Goal: Task Accomplishment & Management: Use online tool/utility

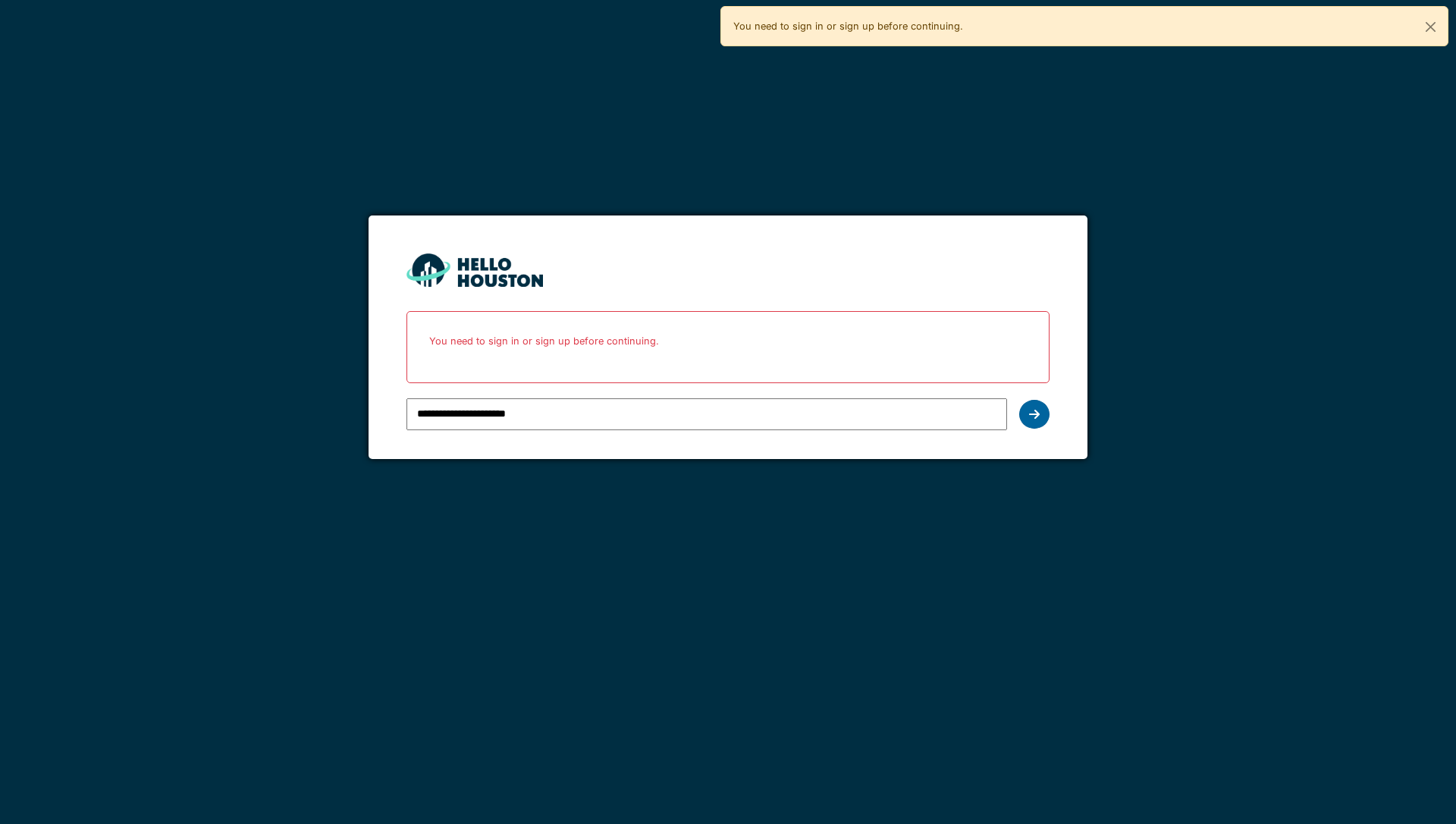
click at [1039, 413] on div at bounding box center [1034, 414] width 31 height 29
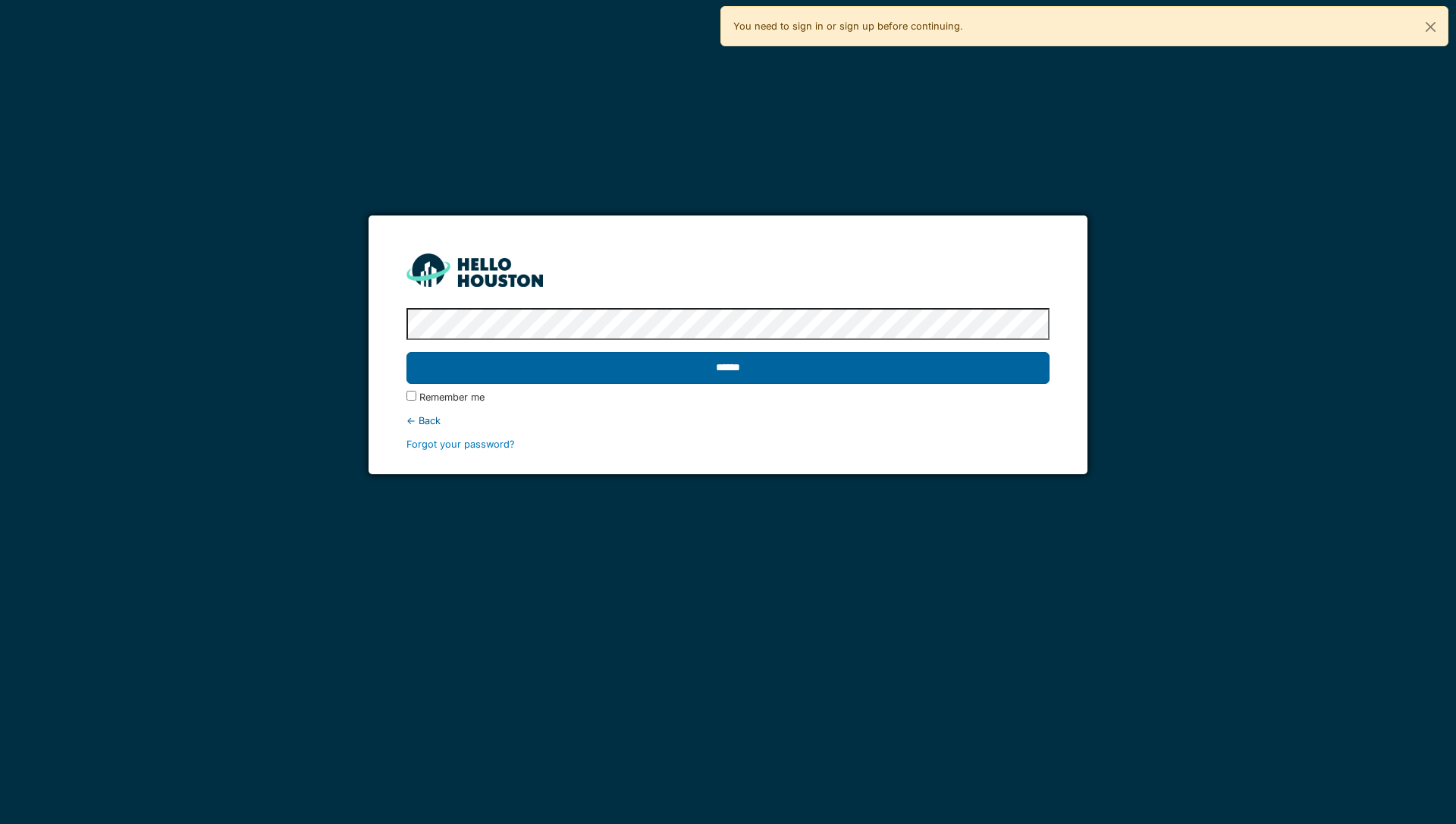
click at [1002, 370] on input "******" at bounding box center [727, 368] width 642 height 31
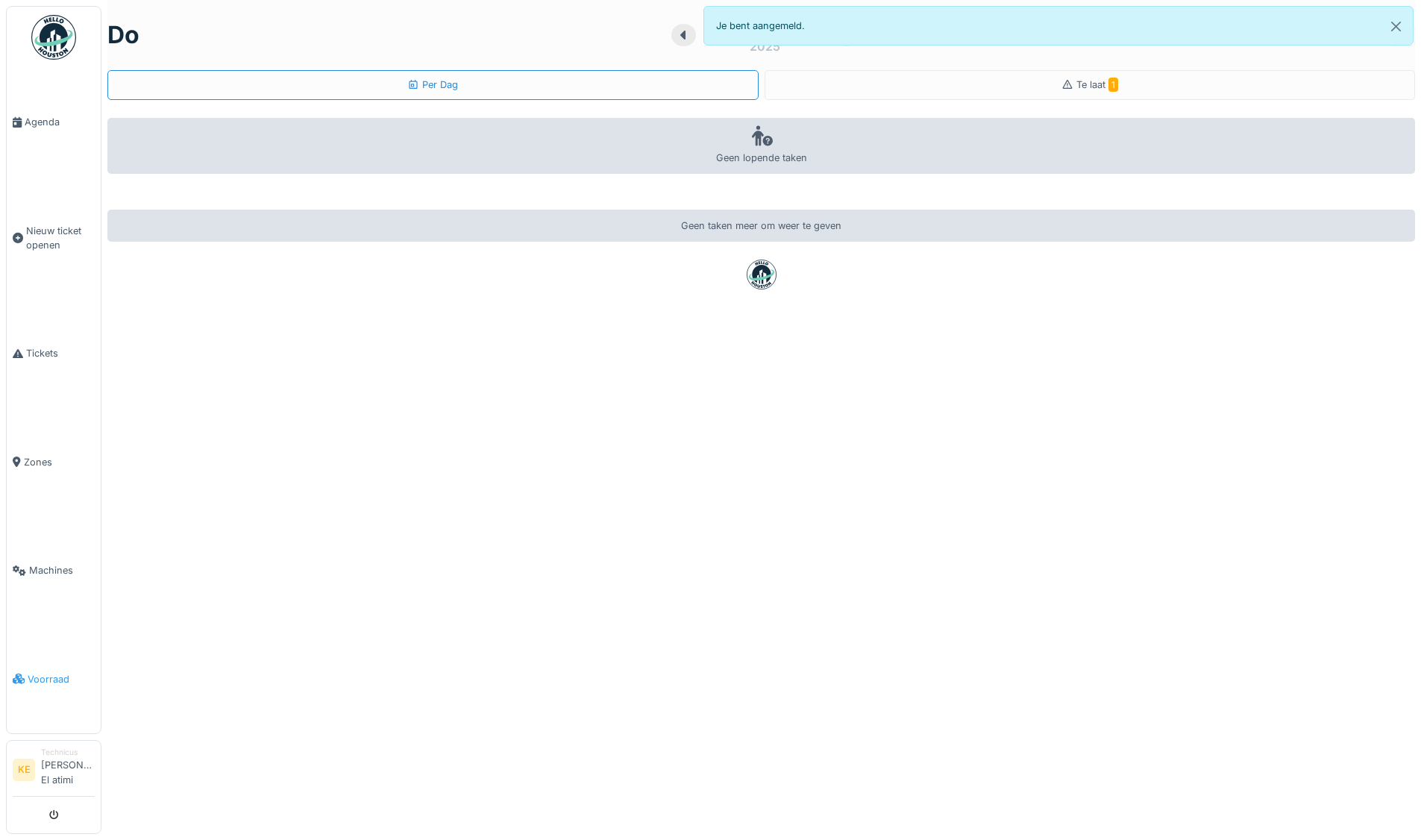
click at [55, 681] on span "Voorraad" at bounding box center [61, 679] width 67 height 14
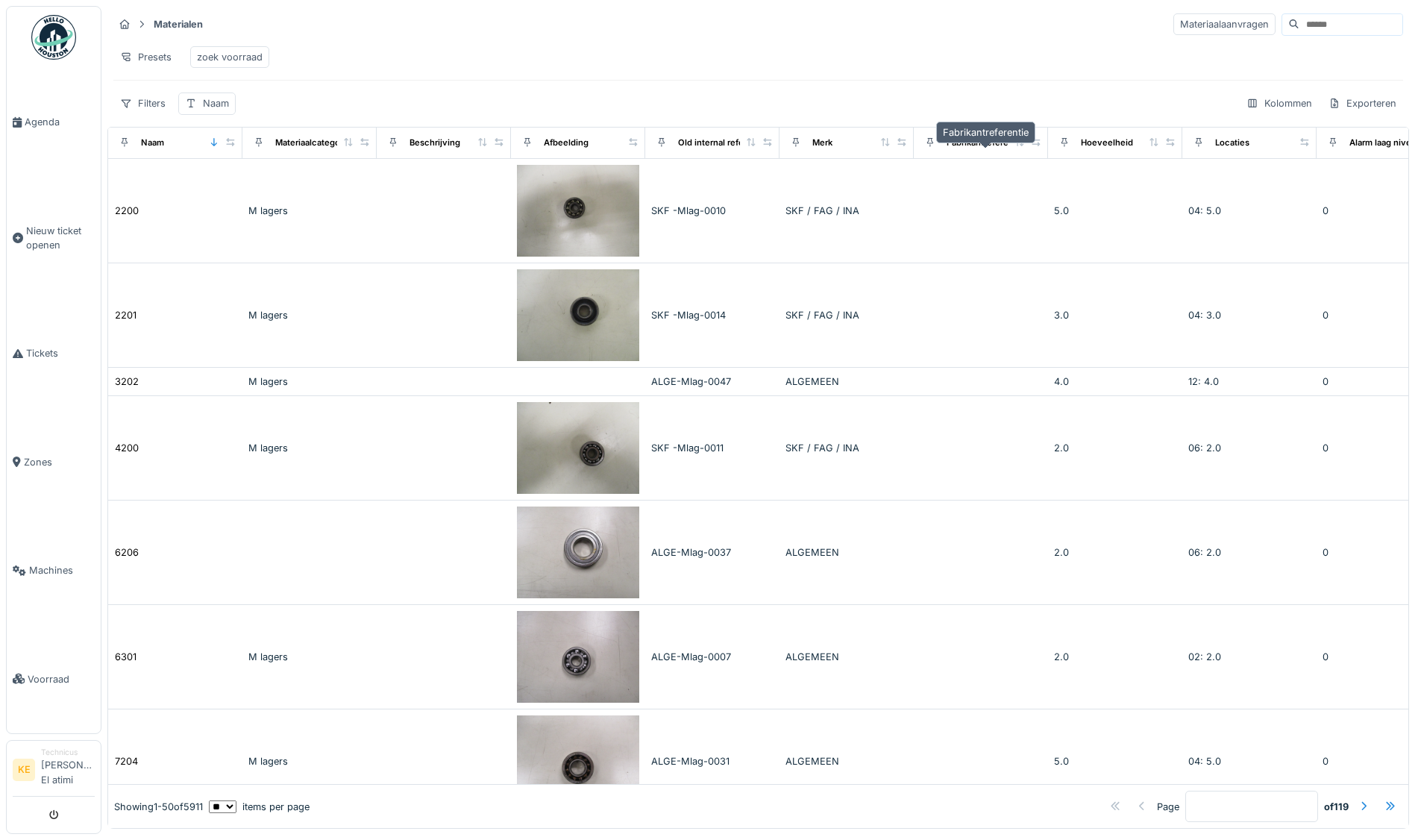
click at [960, 147] on div "Fabrikantreferentie" at bounding box center [985, 143] width 77 height 13
click at [979, 149] on div "Fabrikantreferentie" at bounding box center [985, 143] width 77 height 13
click at [1357, 15] on input at bounding box center [1351, 24] width 103 height 21
click at [1300, 26] on input at bounding box center [1351, 24] width 103 height 21
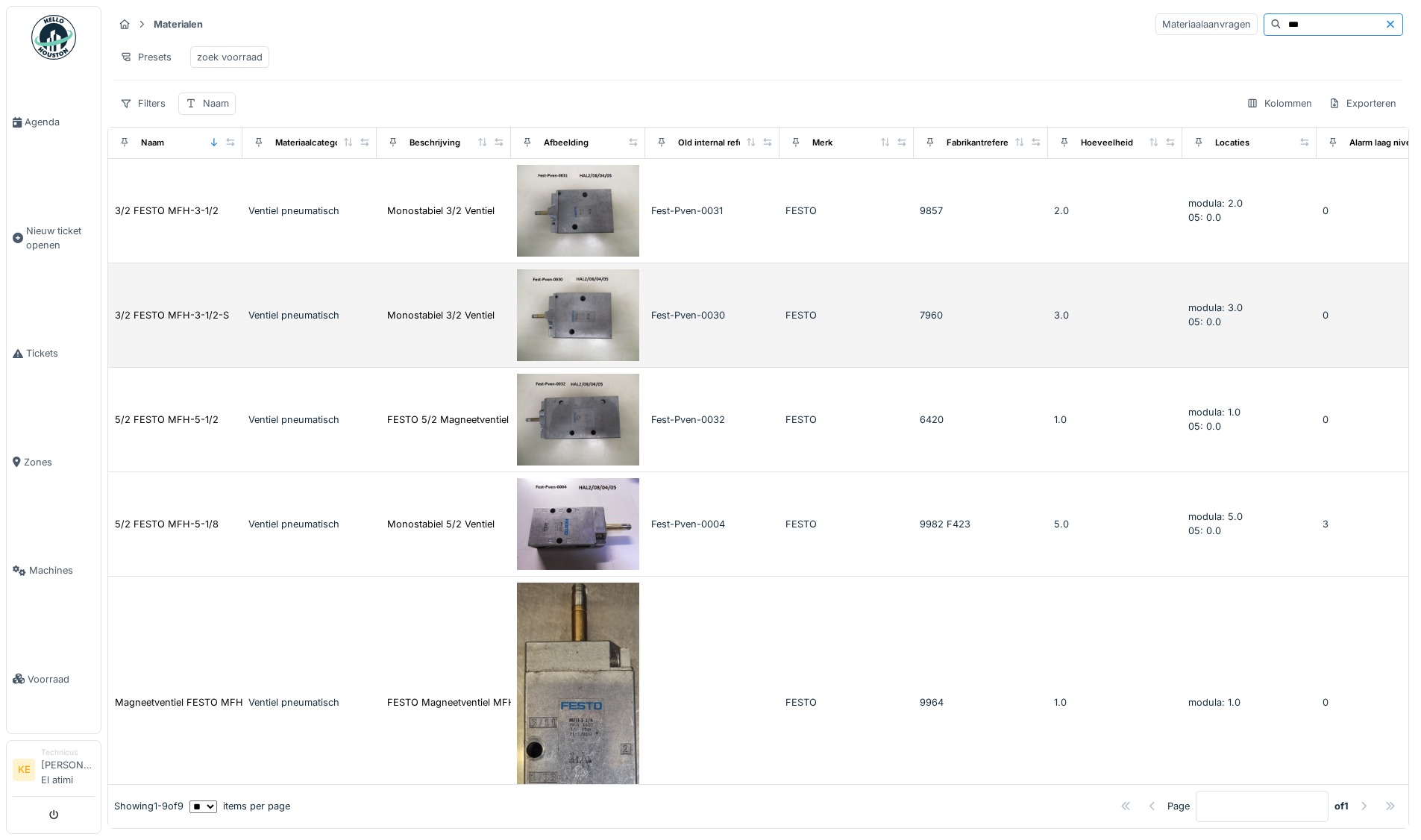
type input "***"
click at [605, 320] on img at bounding box center [578, 314] width 122 height 92
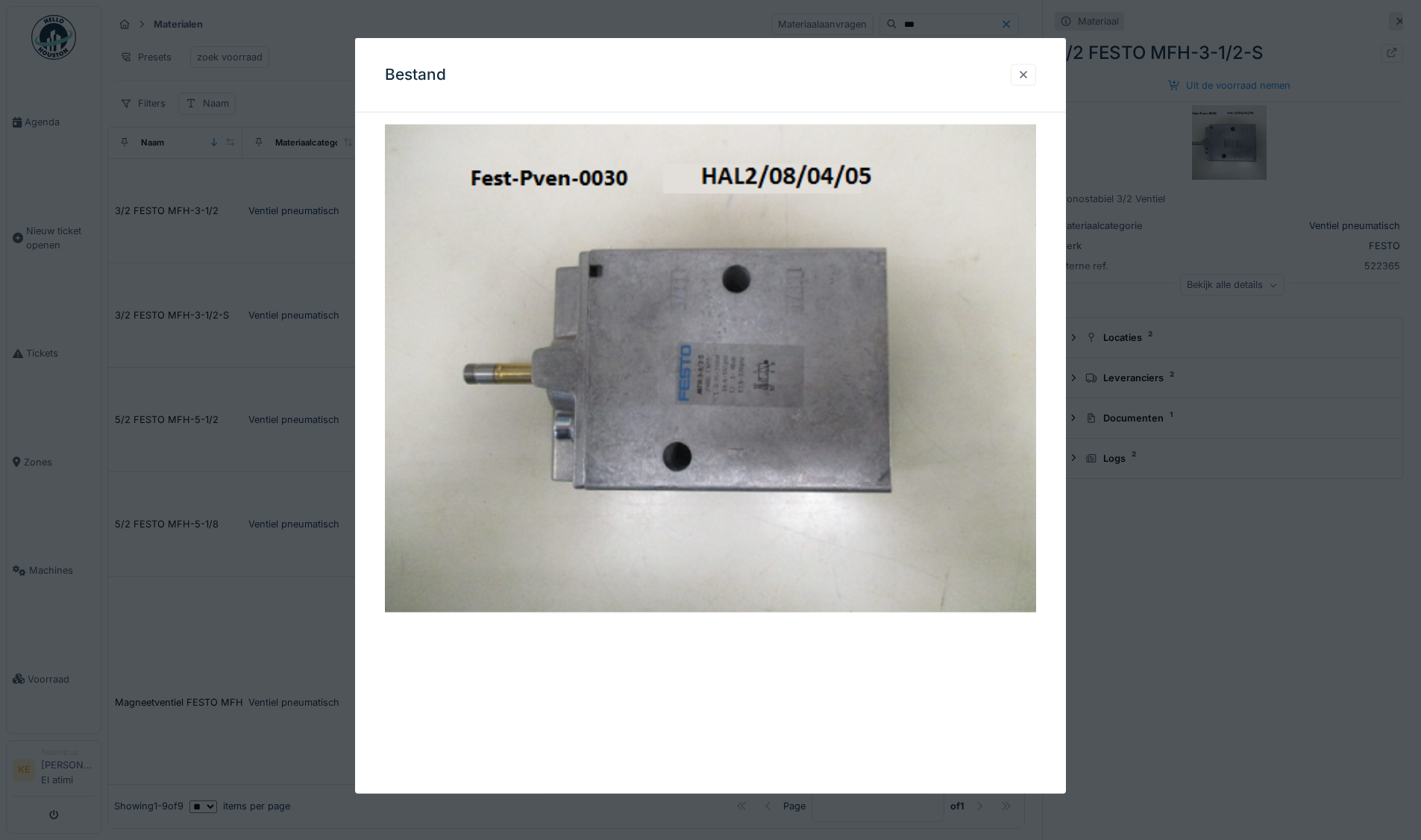
click at [1028, 70] on div at bounding box center [1023, 75] width 12 height 14
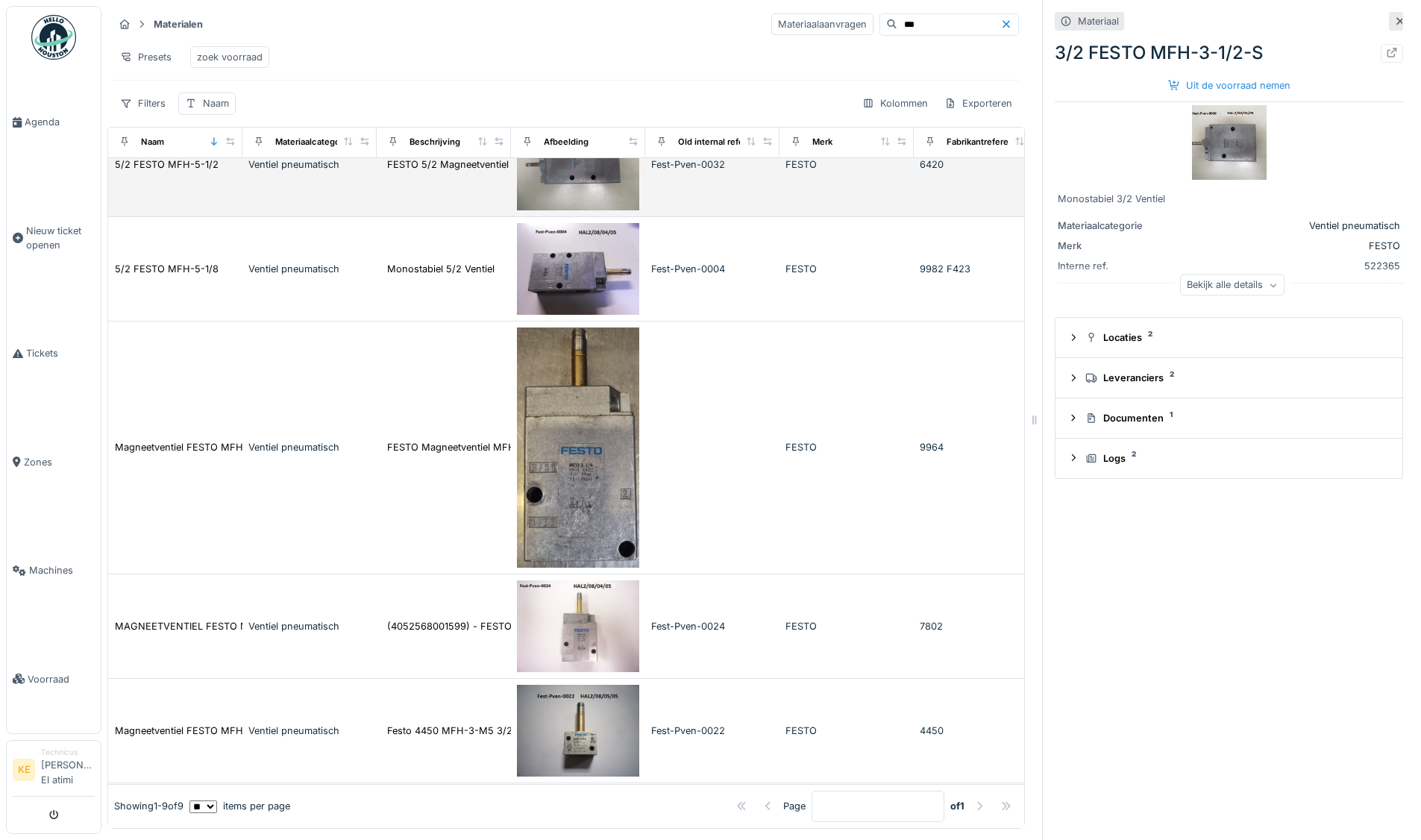
scroll to position [298, 0]
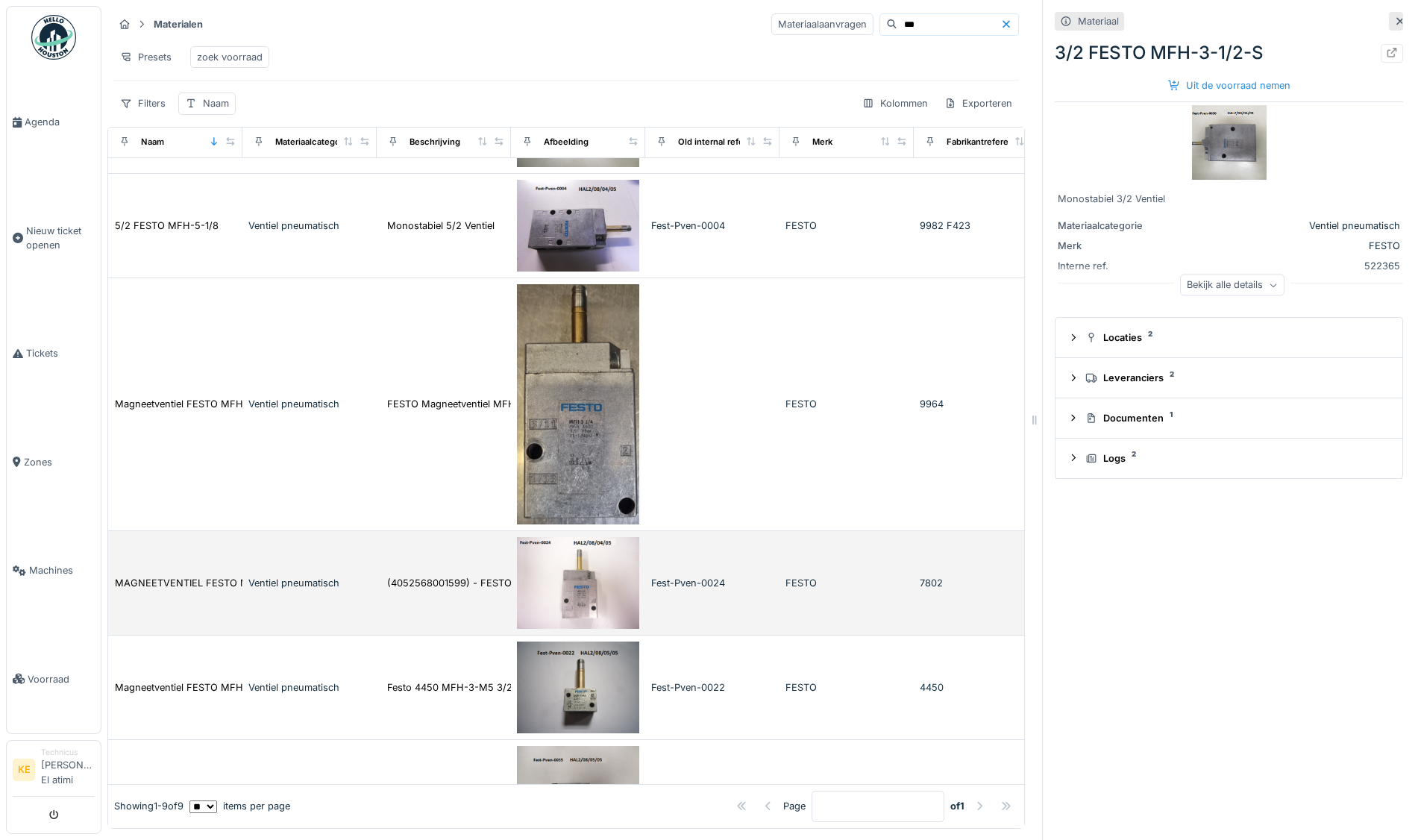
click at [247, 593] on td "Ventiel pneumatisch" at bounding box center [309, 583] width 134 height 105
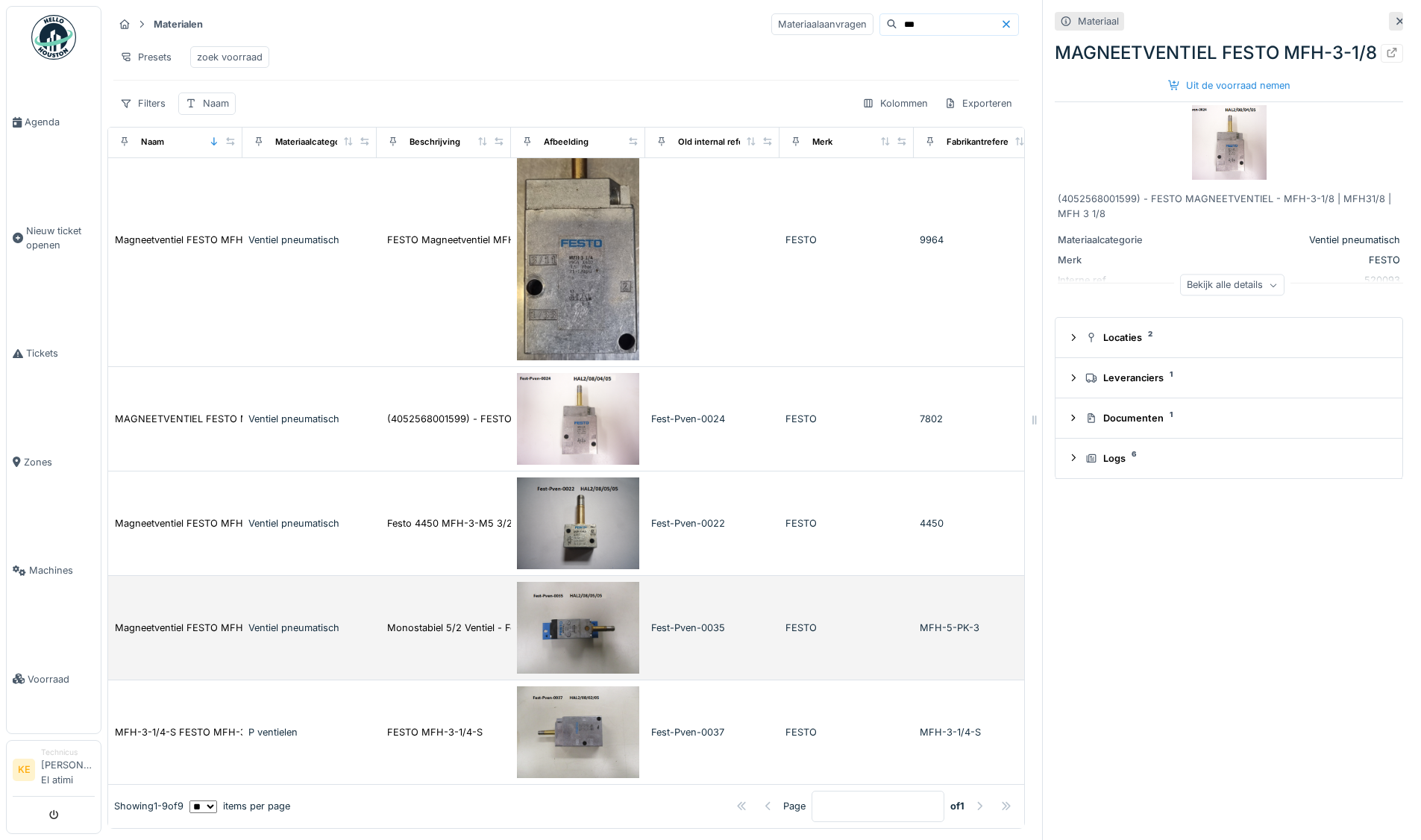
scroll to position [496, 0]
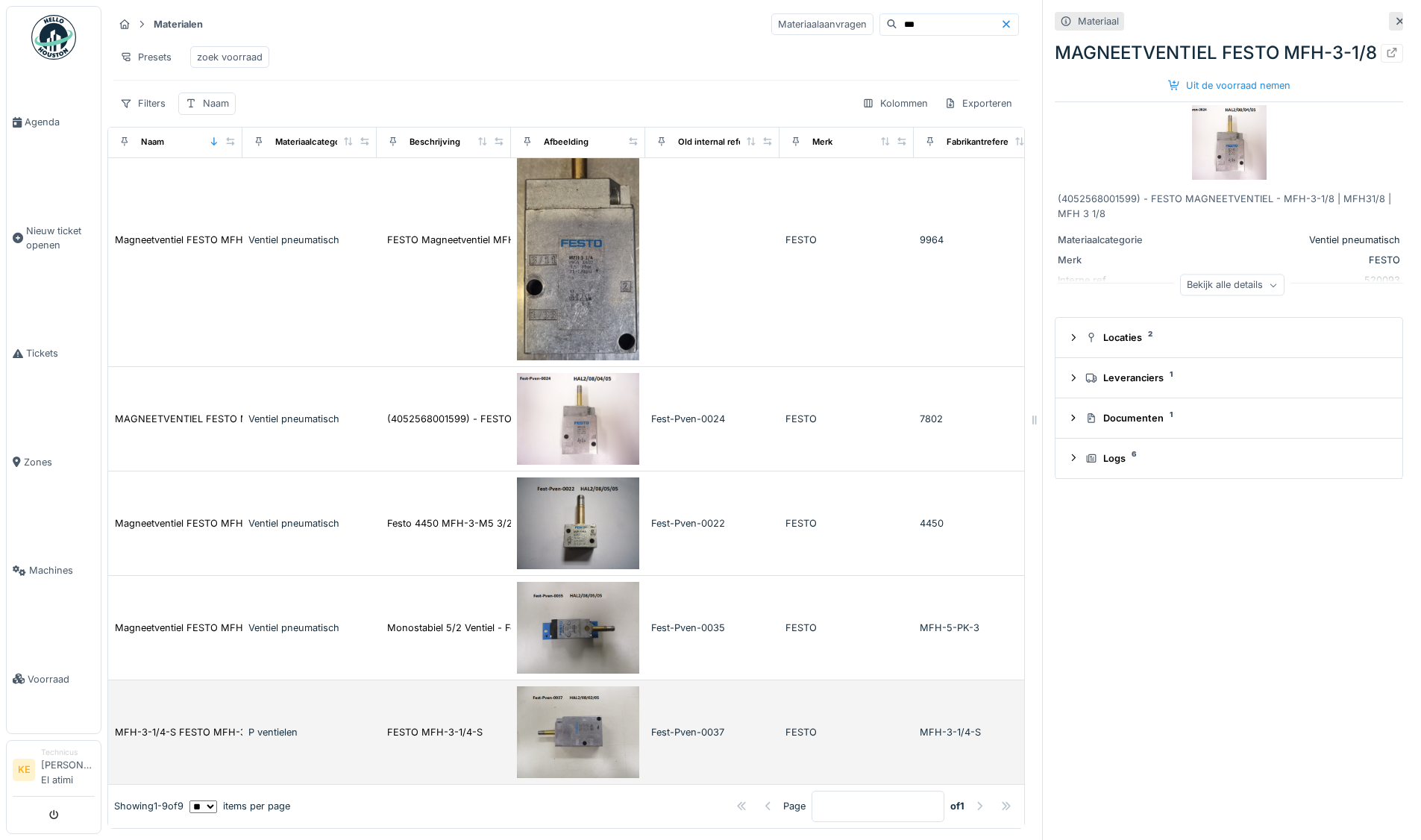
click at [290, 725] on div "P ventielen" at bounding box center [309, 732] width 122 height 14
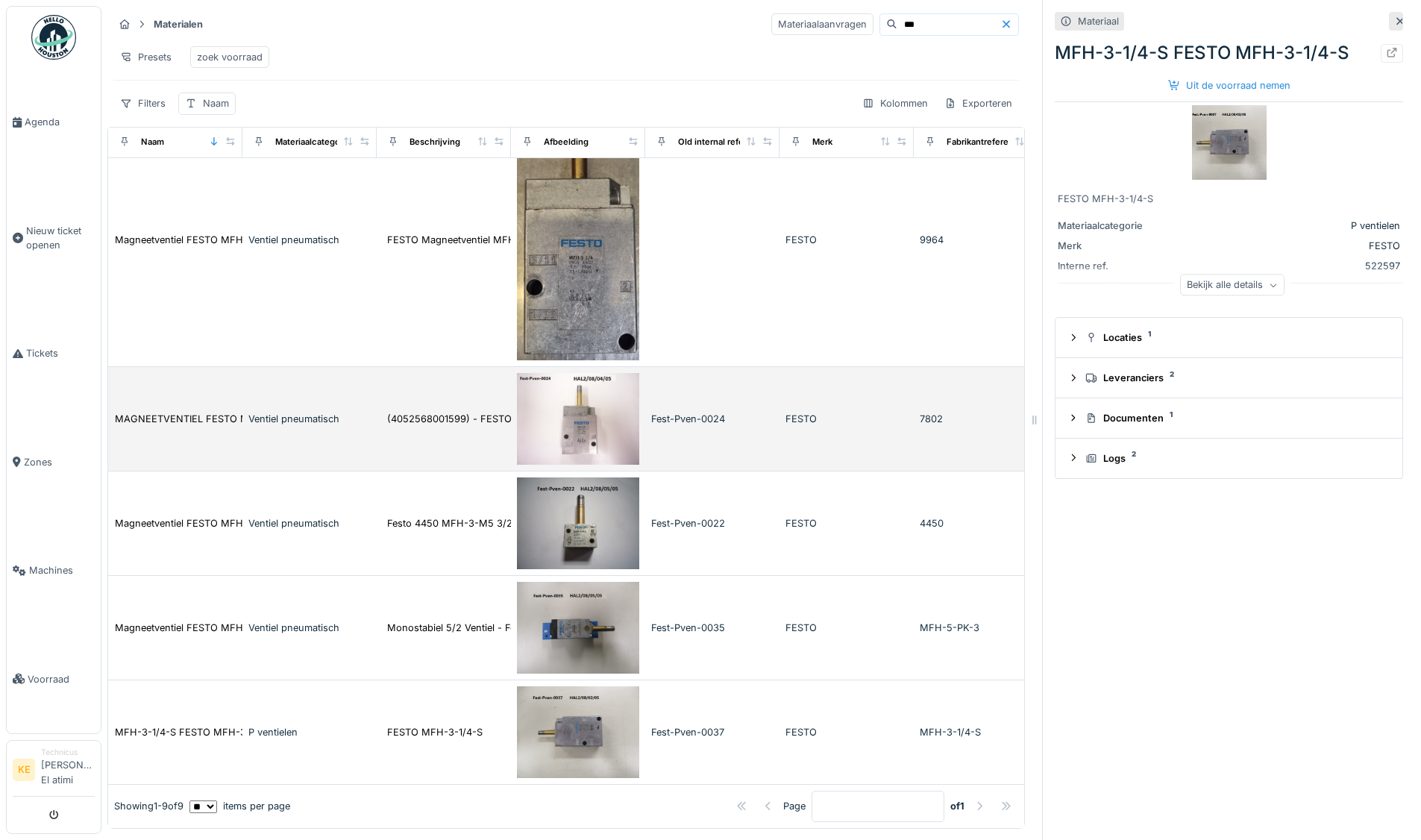
click at [292, 411] on div "Ventiel pneumatisch" at bounding box center [309, 418] width 122 height 14
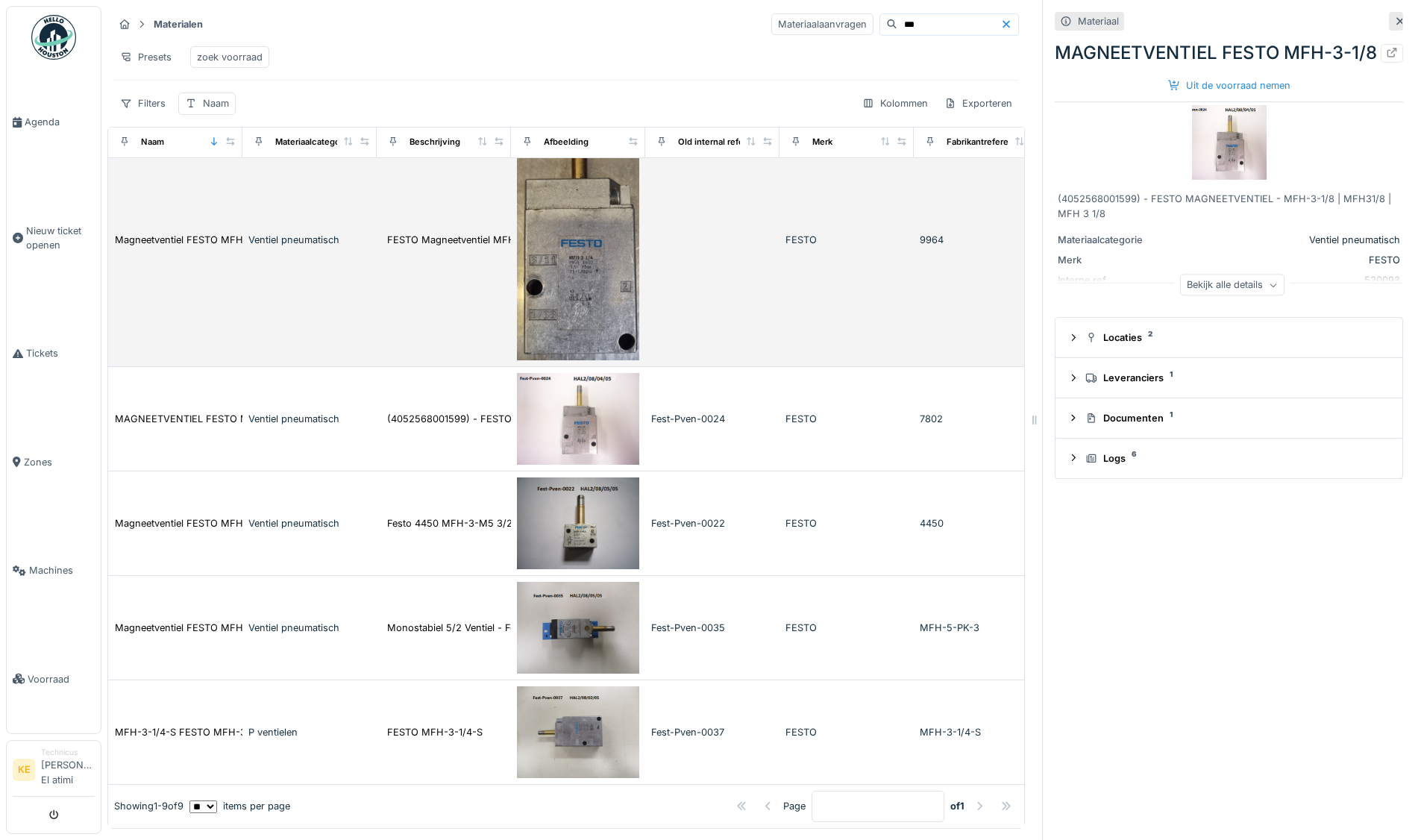
click at [314, 200] on td "Ventiel pneumatisch" at bounding box center [309, 240] width 134 height 253
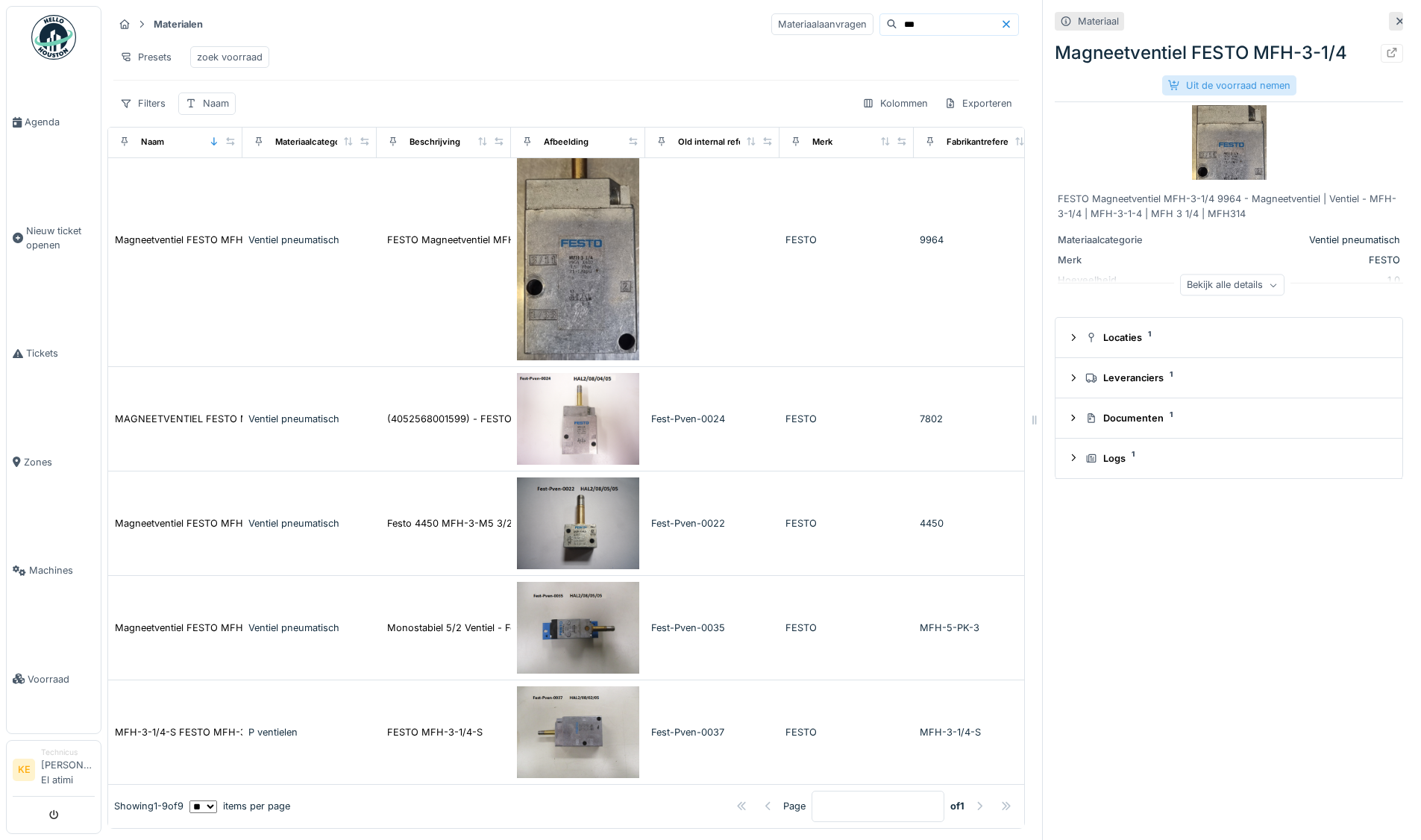
click at [1230, 84] on div "Uit de voorraad nemen" at bounding box center [1229, 85] width 134 height 20
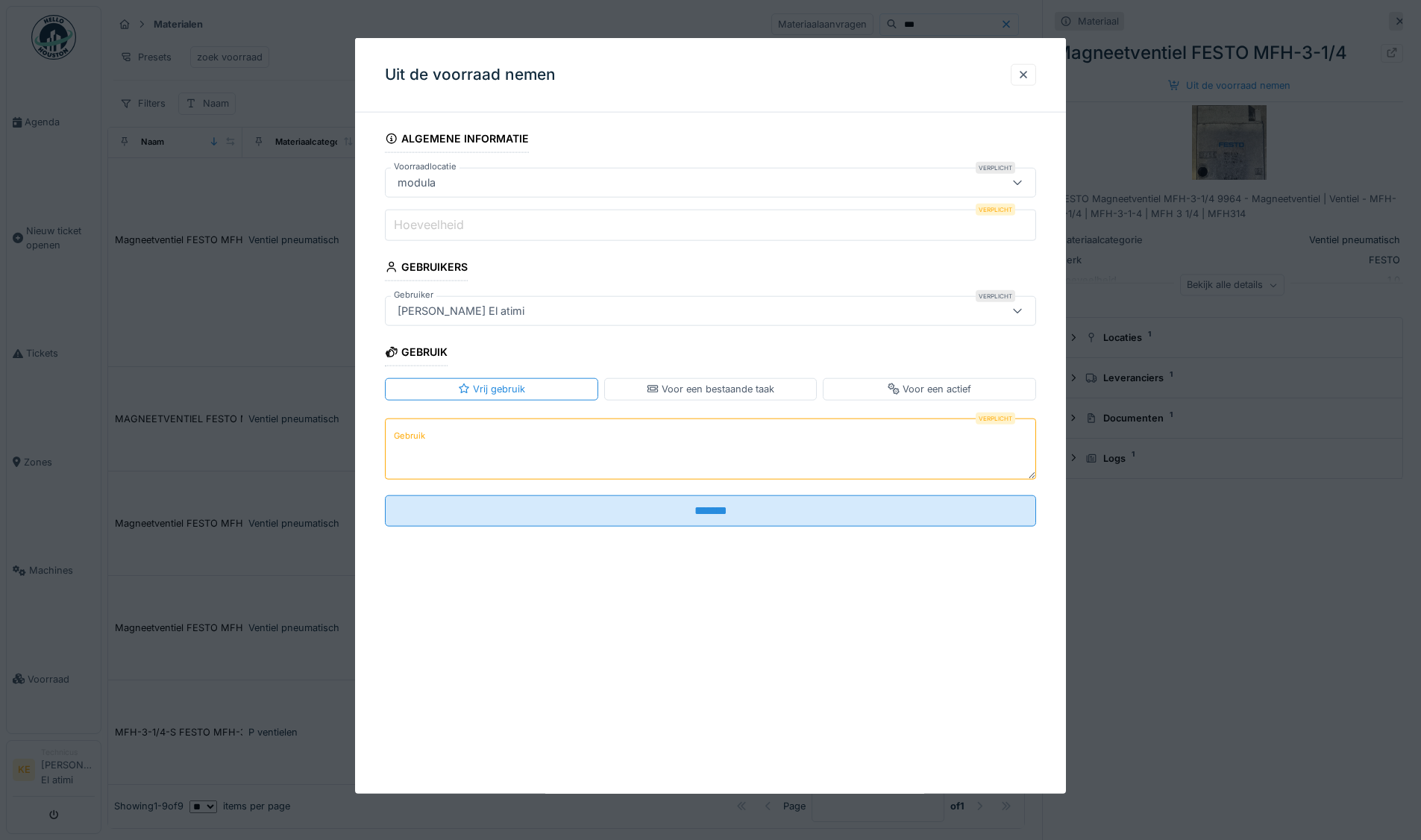
click at [483, 227] on input "Hoeveelheid" at bounding box center [710, 225] width 651 height 31
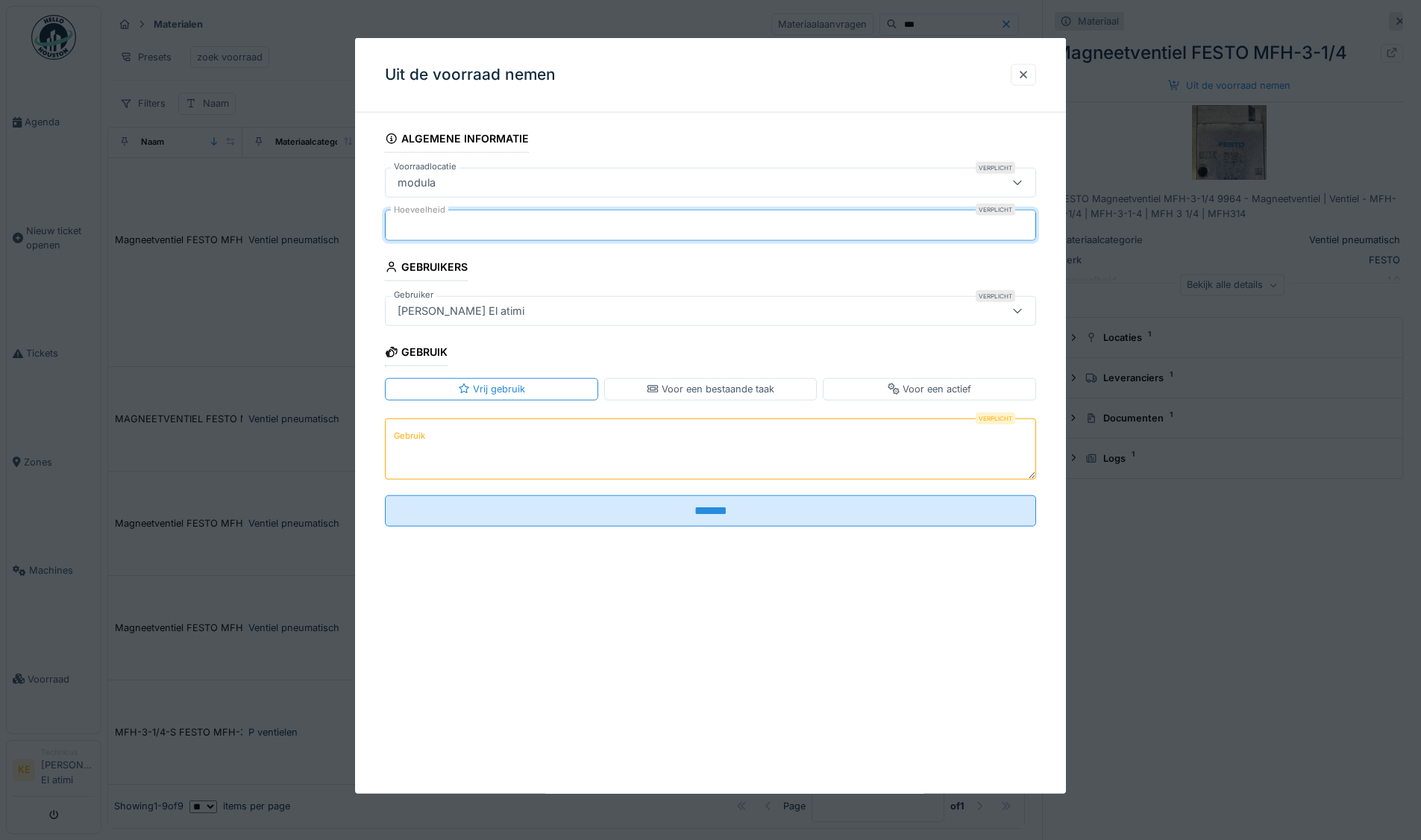
type input "*"
click at [502, 449] on textarea "Gebruik" at bounding box center [710, 447] width 651 height 61
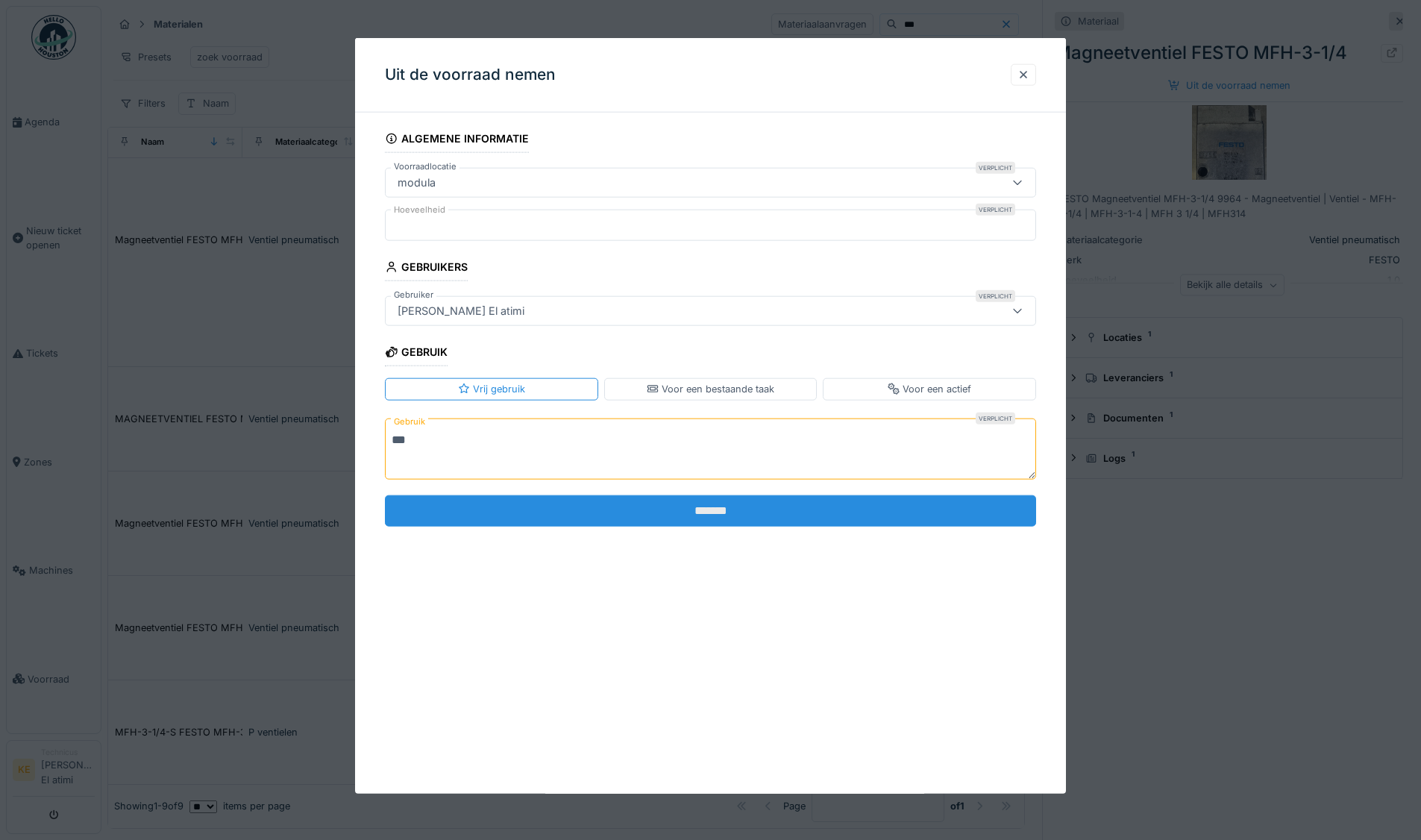
type textarea "***"
click at [619, 513] on input "*******" at bounding box center [710, 510] width 651 height 31
